Goal: Transaction & Acquisition: Purchase product/service

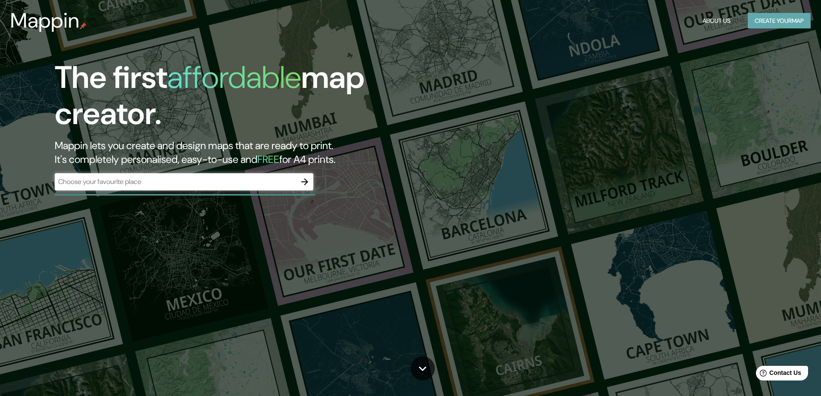
click at [765, 16] on button "Create your map" at bounding box center [778, 21] width 63 height 16
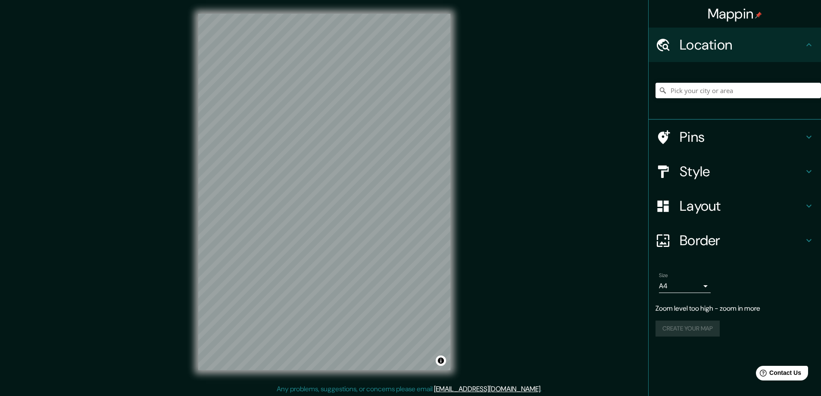
click at [539, 230] on div "Mappin Location Pins Style Layout Border Choose a border. Hint : you can make l…" at bounding box center [410, 199] width 821 height 398
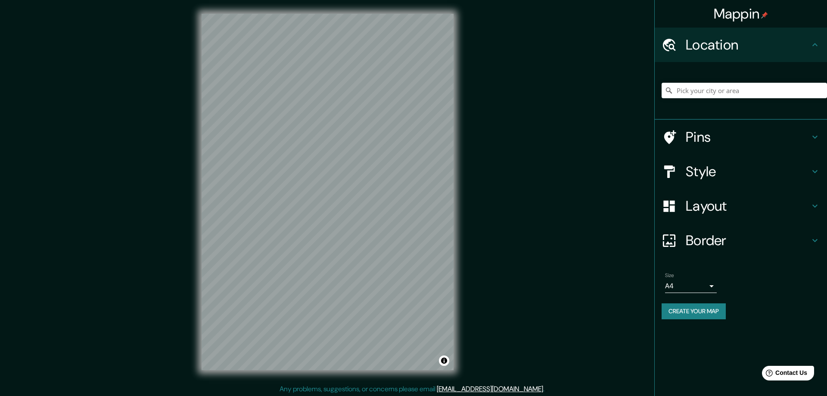
click at [700, 284] on body "Mappin Location Pins Style Layout Border Choose a border. Hint : you can make l…" at bounding box center [413, 198] width 827 height 396
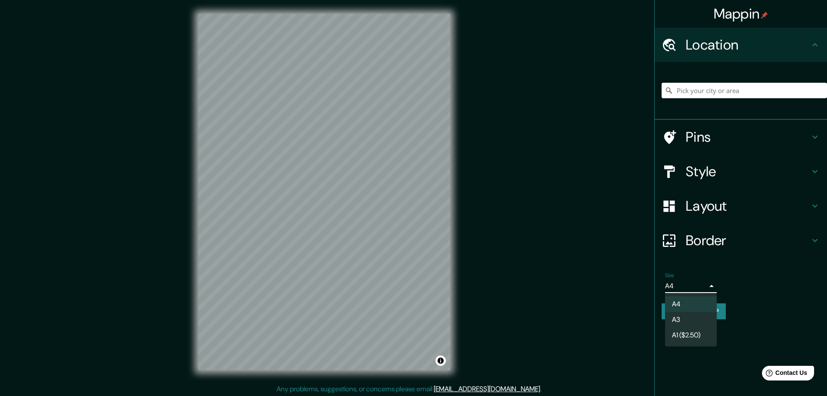
click at [703, 282] on div at bounding box center [413, 198] width 827 height 396
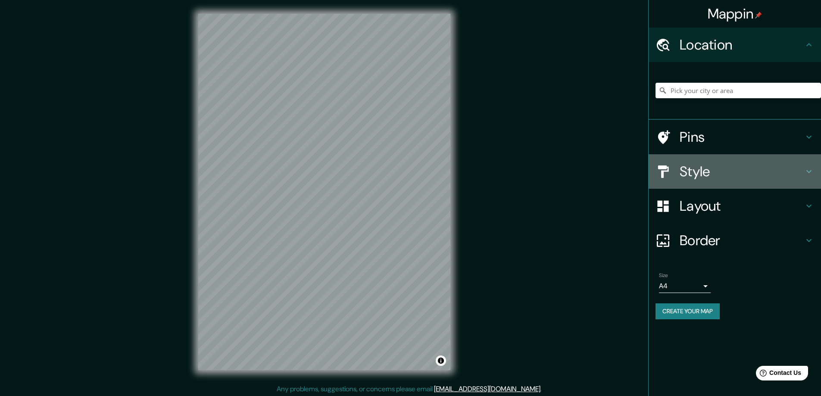
click at [710, 177] on h4 "Style" at bounding box center [741, 171] width 124 height 17
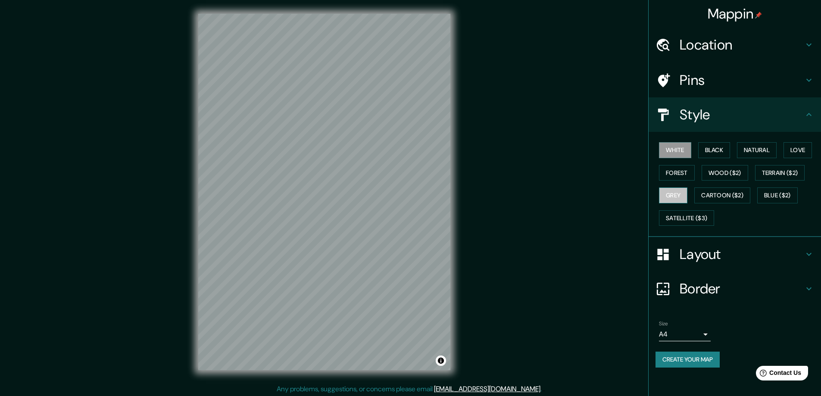
click at [677, 192] on button "Grey" at bounding box center [673, 195] width 28 height 16
click at [726, 198] on button "Cartoon ($2)" at bounding box center [722, 195] width 56 height 16
click at [767, 196] on button "Blue ($2)" at bounding box center [777, 195] width 40 height 16
click at [769, 171] on button "Terrain ($2)" at bounding box center [780, 173] width 50 height 16
click at [728, 174] on button "Wood ($2)" at bounding box center [724, 173] width 47 height 16
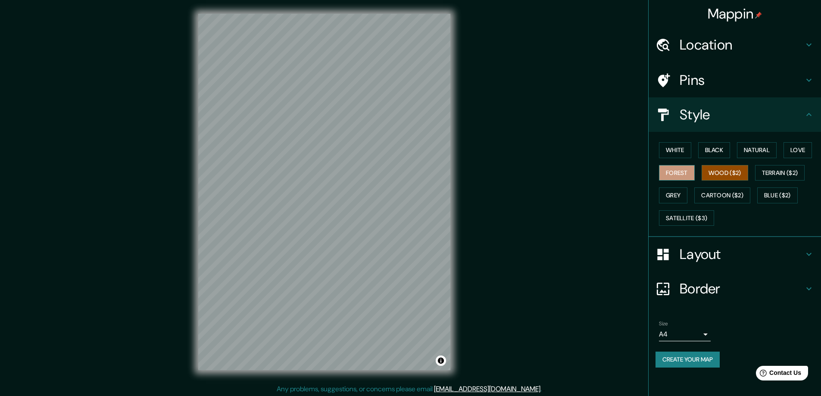
click at [667, 176] on button "Forest" at bounding box center [677, 173] width 36 height 16
click at [796, 149] on button "Love" at bounding box center [797, 150] width 28 height 16
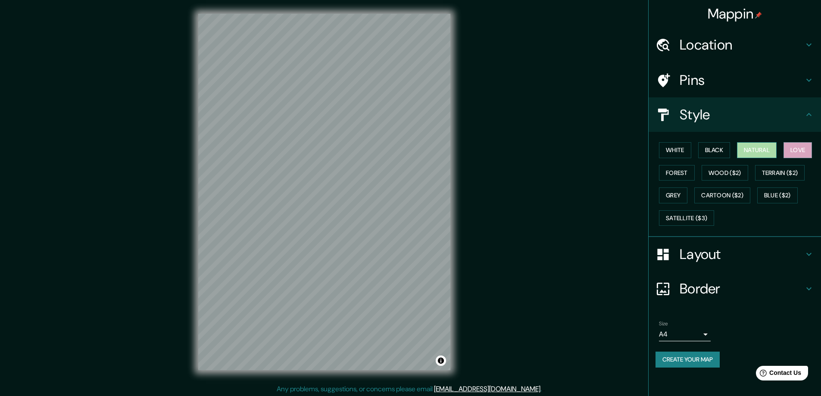
click at [750, 146] on button "Natural" at bounding box center [757, 150] width 40 height 16
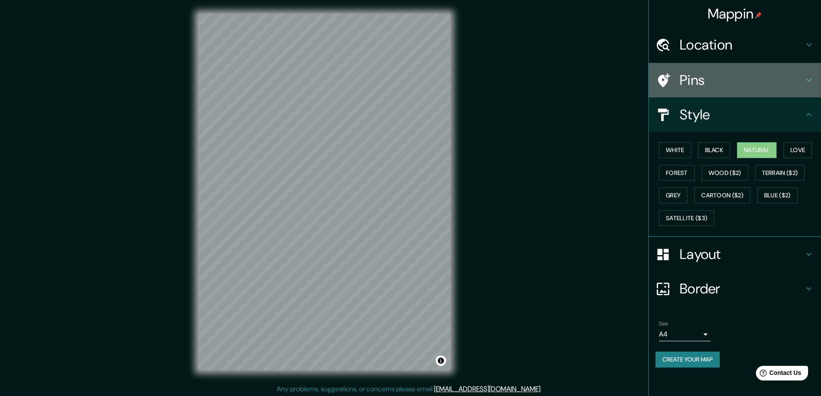
click at [727, 81] on h4 "Pins" at bounding box center [741, 80] width 124 height 17
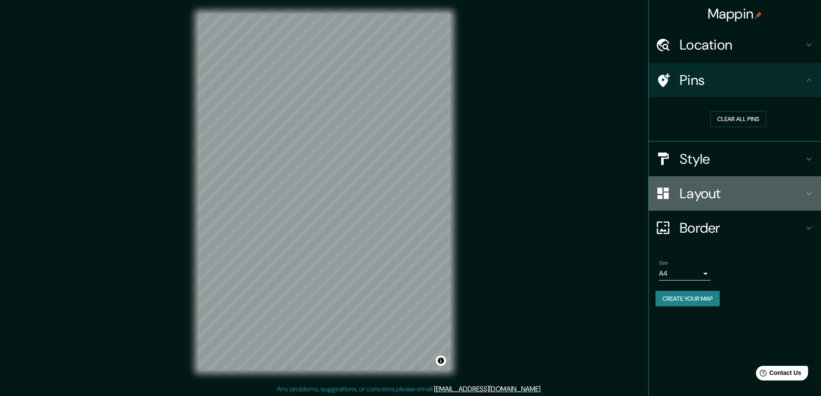
click at [731, 188] on h4 "Layout" at bounding box center [741, 193] width 124 height 17
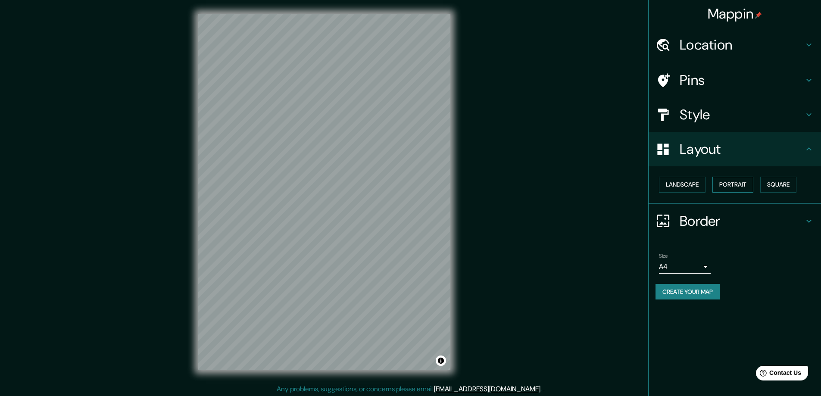
click at [729, 183] on button "Portrait" at bounding box center [732, 185] width 41 height 16
click at [686, 186] on button "Landscape" at bounding box center [682, 185] width 47 height 16
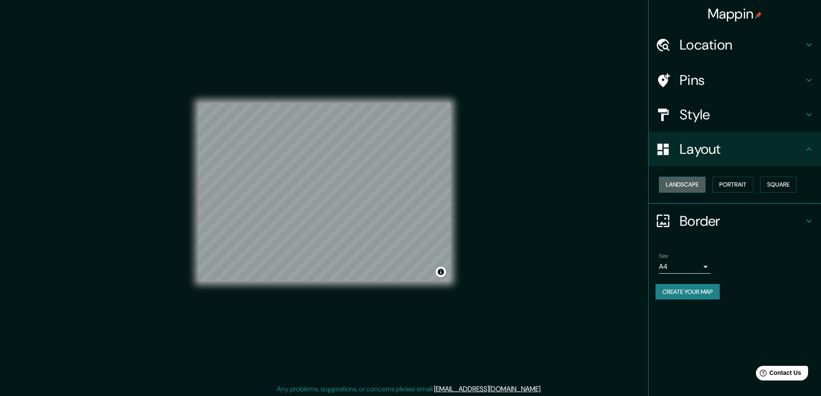
click at [686, 186] on button "Landscape" at bounding box center [682, 185] width 47 height 16
click at [733, 187] on button "Portrait" at bounding box center [732, 185] width 41 height 16
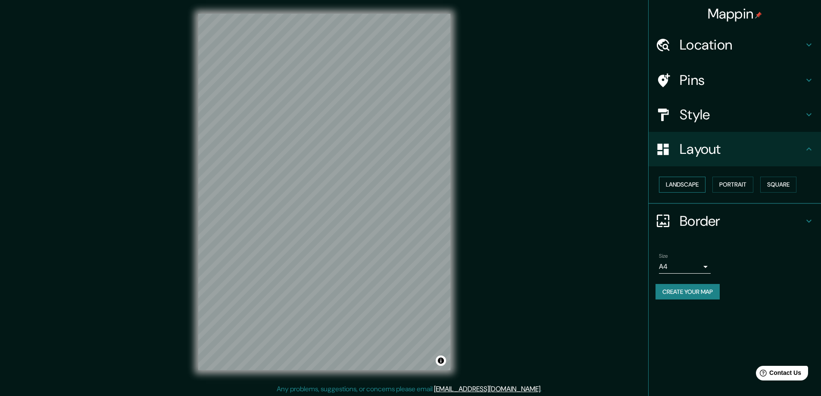
click at [688, 183] on button "Landscape" at bounding box center [682, 185] width 47 height 16
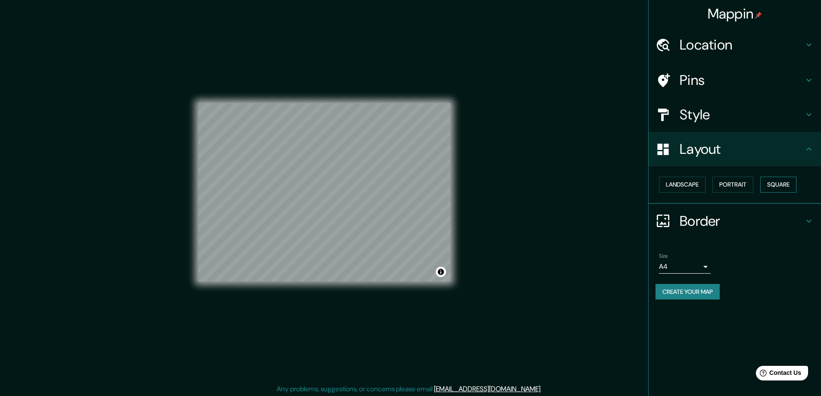
click at [778, 184] on button "Square" at bounding box center [778, 185] width 36 height 16
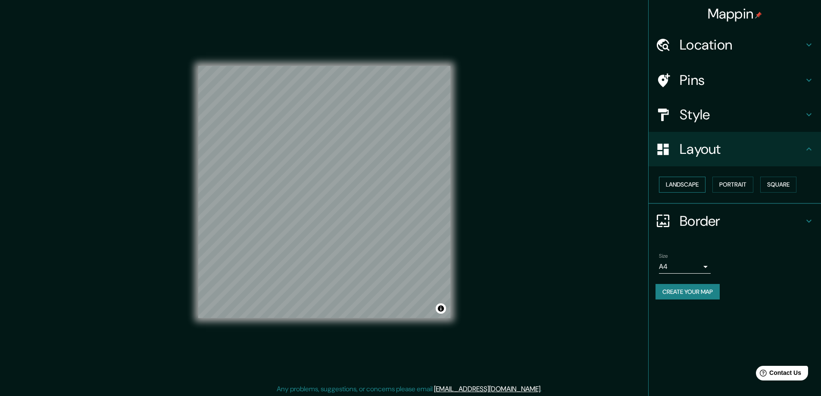
click at [686, 181] on button "Landscape" at bounding box center [682, 185] width 47 height 16
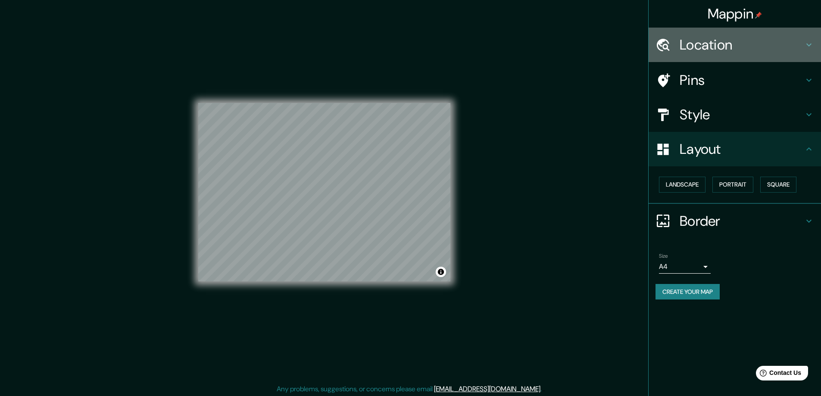
click at [700, 47] on h4 "Location" at bounding box center [741, 44] width 124 height 17
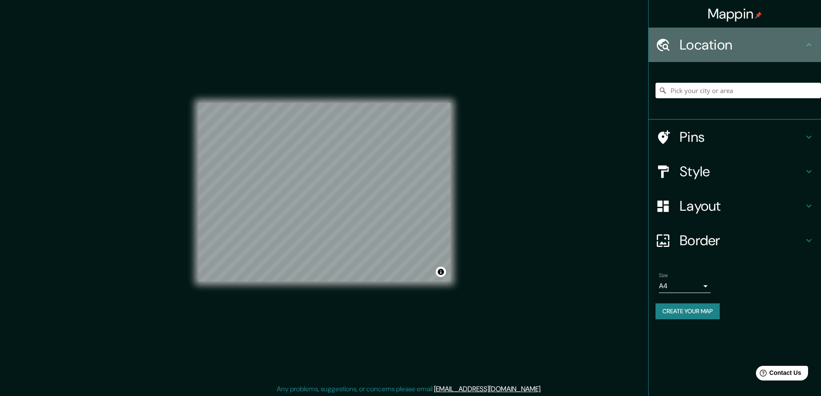
click at [701, 39] on h4 "Location" at bounding box center [741, 44] width 124 height 17
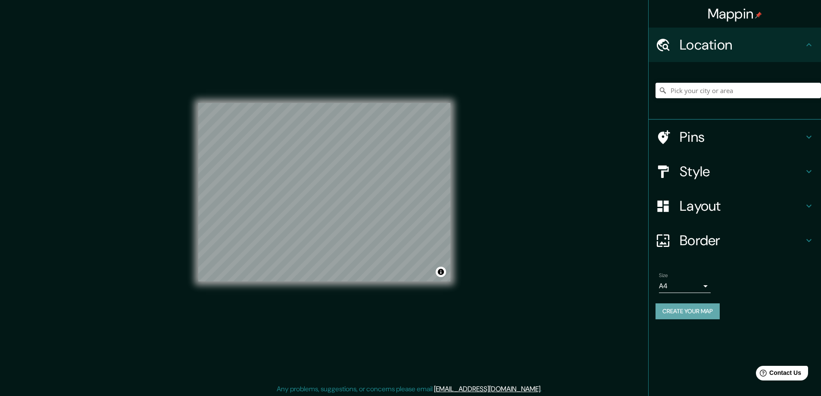
click at [685, 315] on button "Create your map" at bounding box center [687, 311] width 64 height 16
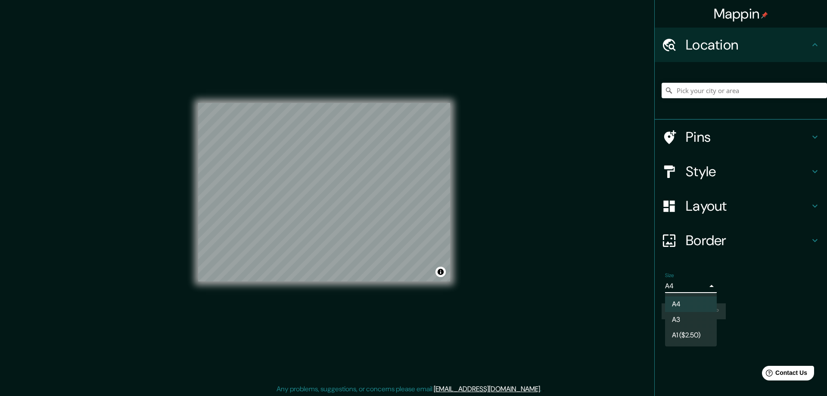
click at [702, 286] on body "Mappin Location Pins Style Layout Border Choose a border. Hint : you can make l…" at bounding box center [413, 198] width 827 height 396
drag, startPoint x: 734, startPoint y: 327, endPoint x: 686, endPoint y: 316, distance: 49.5
click at [733, 327] on div at bounding box center [413, 198] width 827 height 396
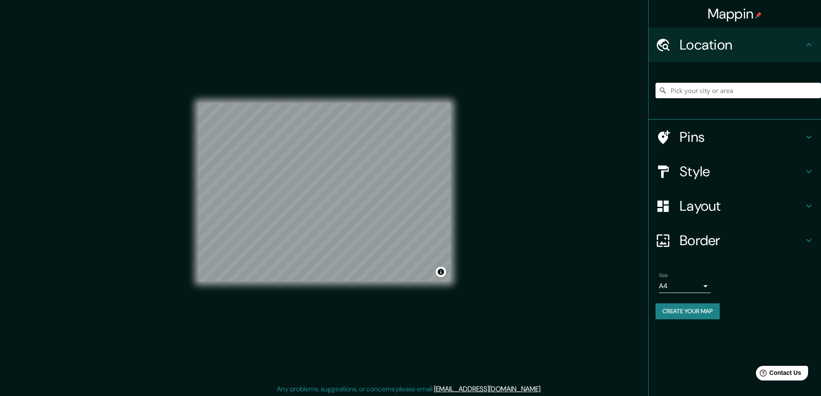
click at [497, 224] on div "Mappin Location Pins Style Layout Border Choose a border. Hint : you can make l…" at bounding box center [410, 199] width 821 height 398
click at [505, 201] on div "Mappin Location Pins Style Layout Border Choose a border. Hint : you can make l…" at bounding box center [410, 199] width 821 height 398
